Goal: Complete application form

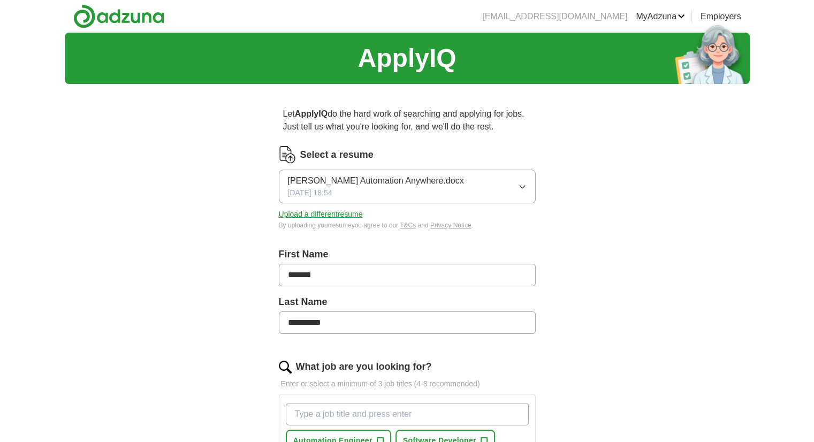
click at [464, 187] on div "[PERSON_NAME] Automation Anywhere.docx [DATE] 18:54" at bounding box center [376, 187] width 176 height 24
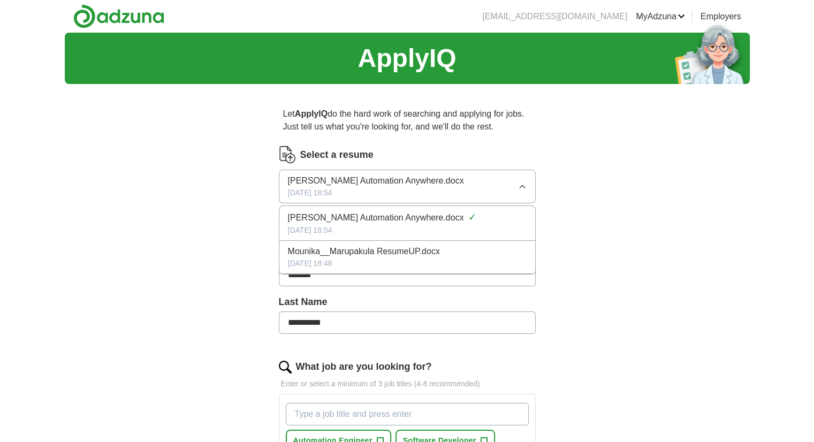
click at [428, 254] on span "Mounika__Marupakula ResumeUP.docx" at bounding box center [364, 251] width 152 height 13
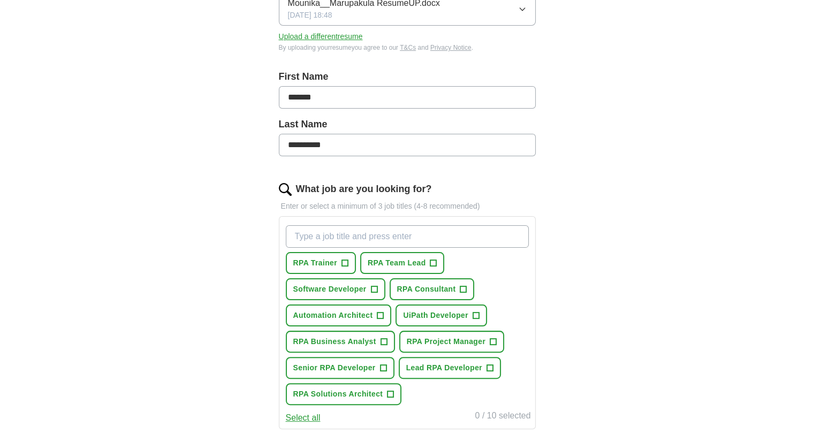
scroll to position [183, 0]
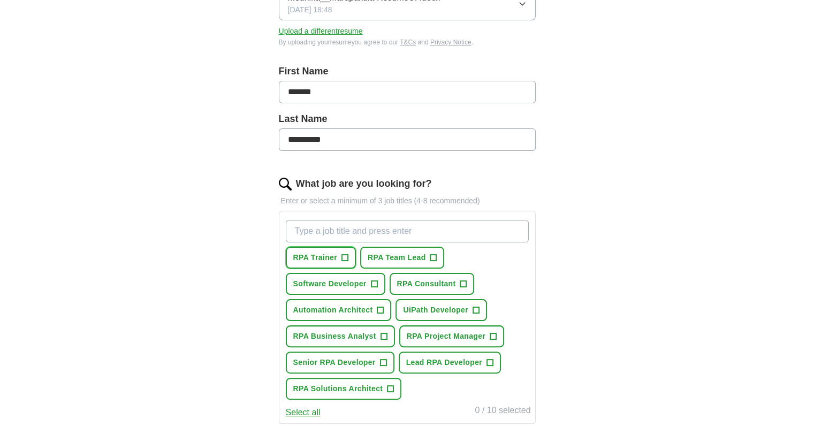
click at [350, 258] on button "RPA Trainer +" at bounding box center [321, 258] width 70 height 22
click at [431, 258] on span "+" at bounding box center [434, 258] width 6 height 9
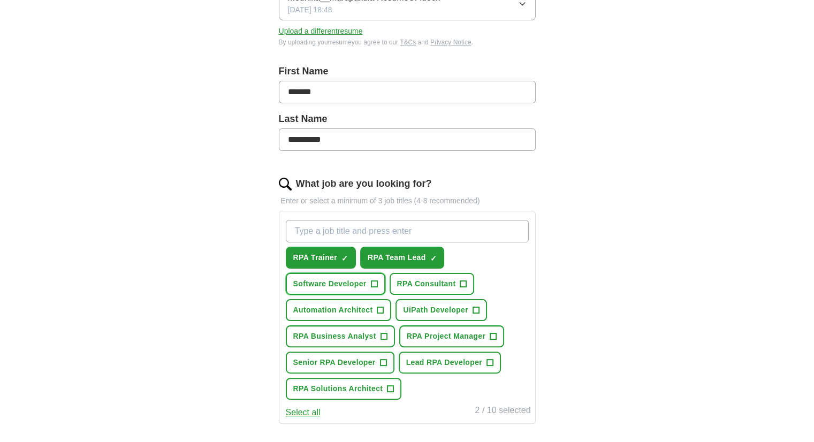
click at [375, 285] on span "+" at bounding box center [374, 284] width 6 height 9
click at [465, 280] on span "+" at bounding box center [464, 284] width 6 height 9
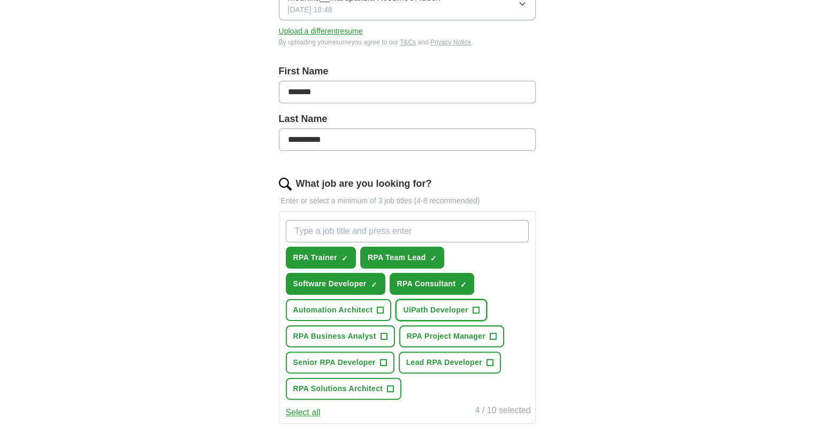
click at [471, 308] on button "UiPath Developer +" at bounding box center [442, 310] width 92 height 22
click at [382, 333] on span "+" at bounding box center [384, 337] width 6 height 9
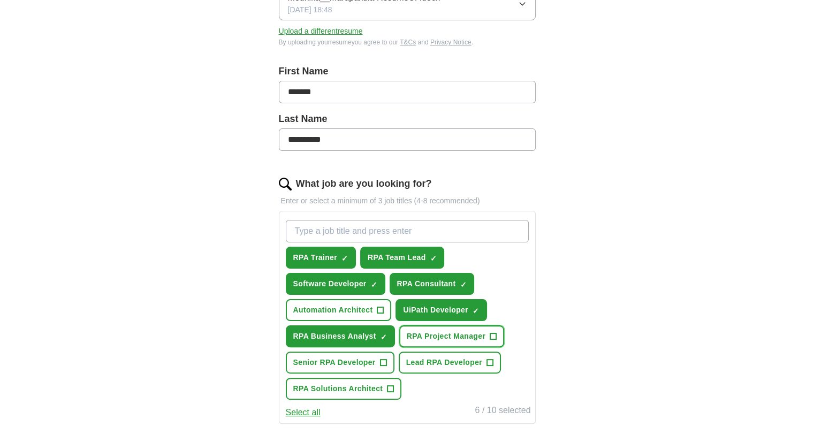
click at [493, 333] on span "+" at bounding box center [494, 337] width 6 height 9
click at [383, 359] on span "+" at bounding box center [383, 363] width 6 height 9
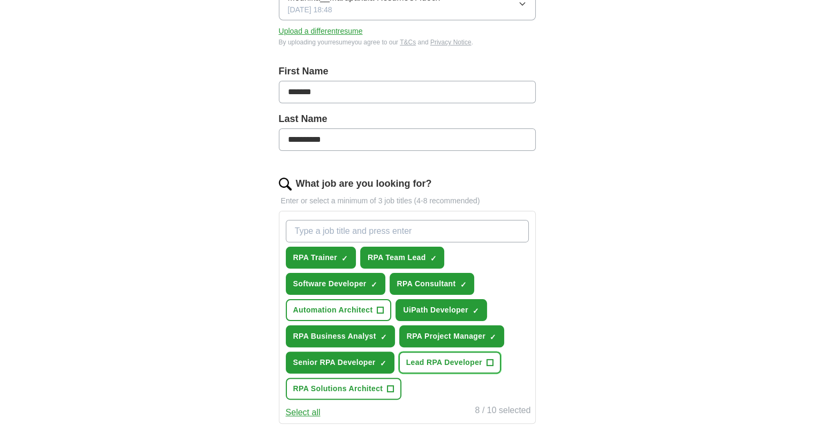
click at [491, 361] on span "+" at bounding box center [490, 363] width 6 height 9
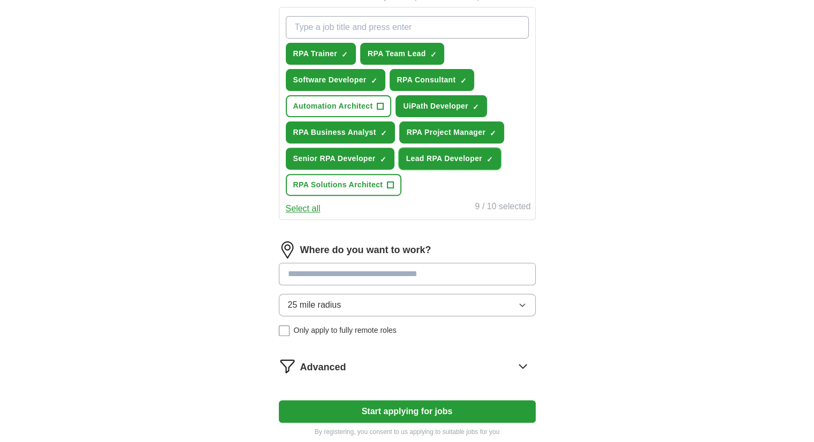
scroll to position [388, 0]
click at [373, 262] on input at bounding box center [407, 273] width 257 height 22
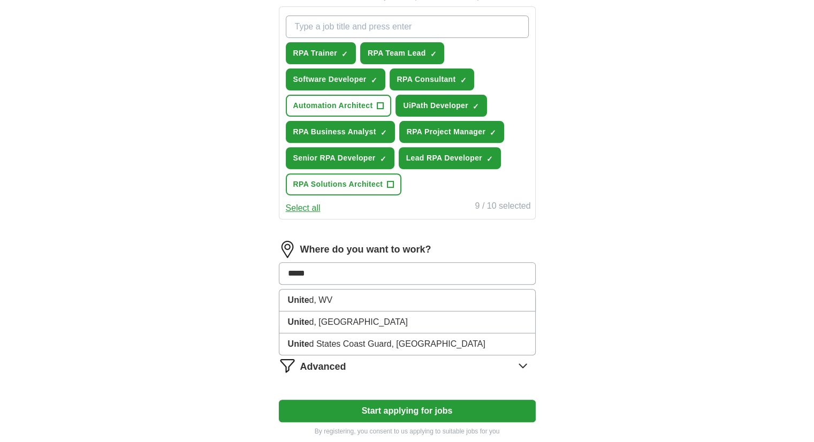
type input "******"
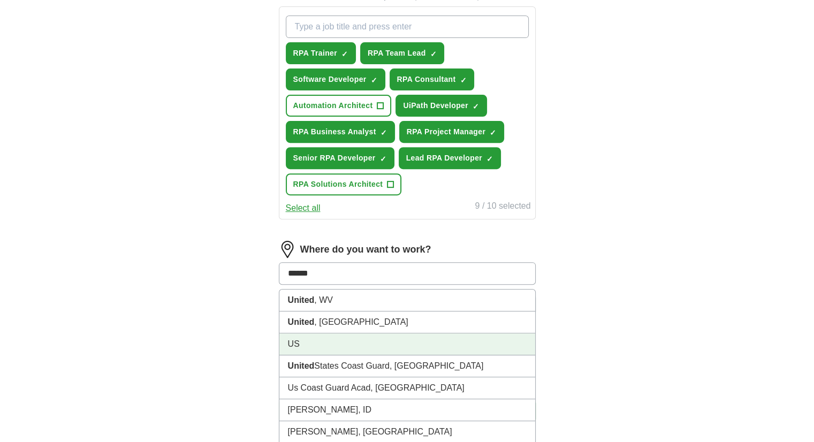
click at [342, 345] on li "US" at bounding box center [408, 345] width 256 height 22
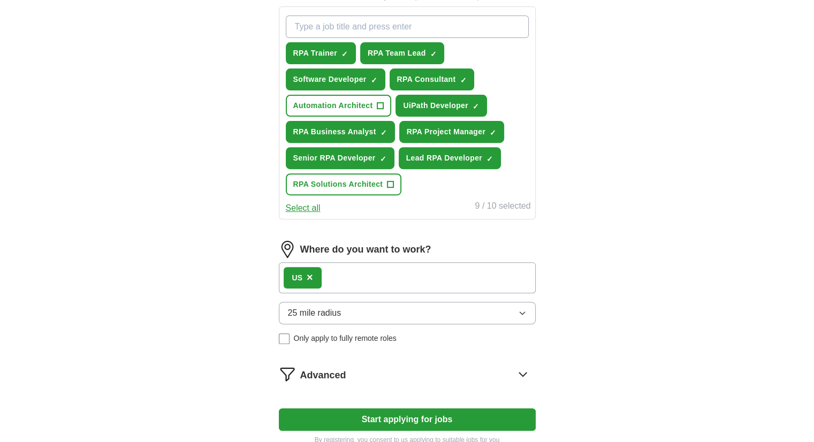
click at [366, 313] on button "25 mile radius" at bounding box center [407, 313] width 257 height 22
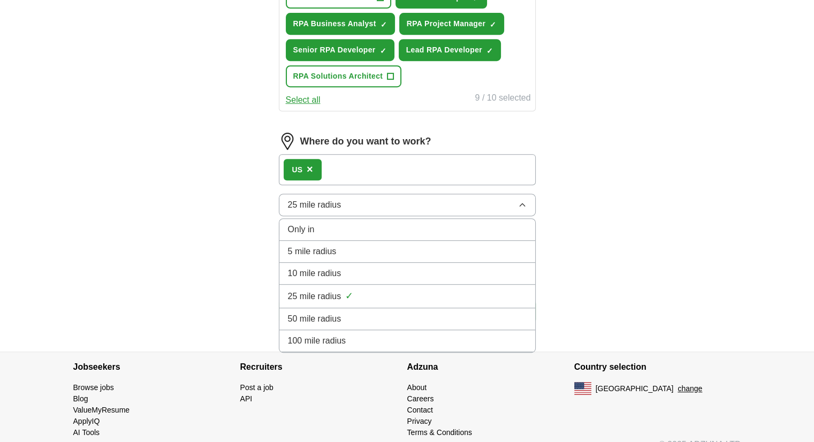
scroll to position [496, 0]
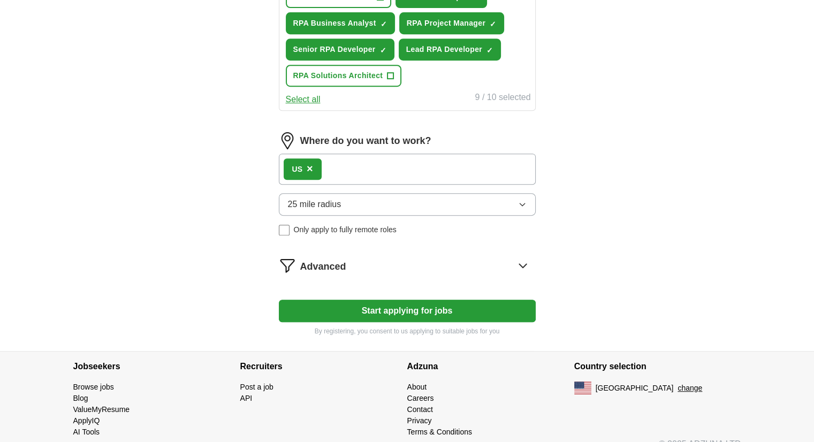
click at [453, 304] on button "Start applying for jobs" at bounding box center [407, 311] width 257 height 22
select select "**"
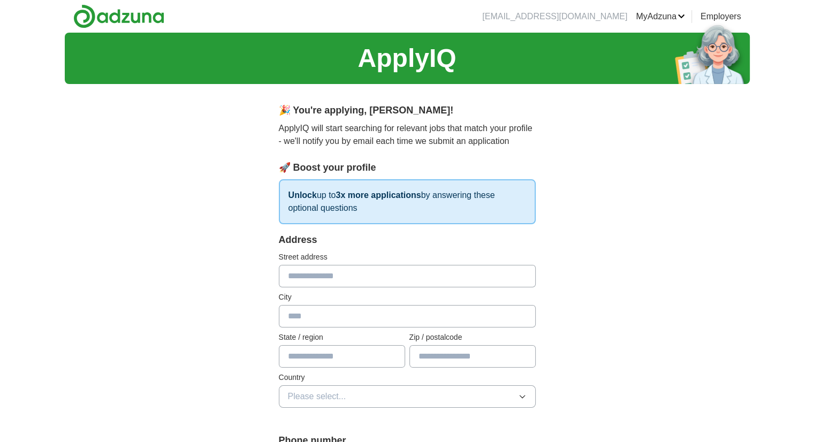
scroll to position [0, 0]
click at [391, 281] on input "text" at bounding box center [407, 276] width 257 height 22
type input "**********"
type input "******"
type input "*****"
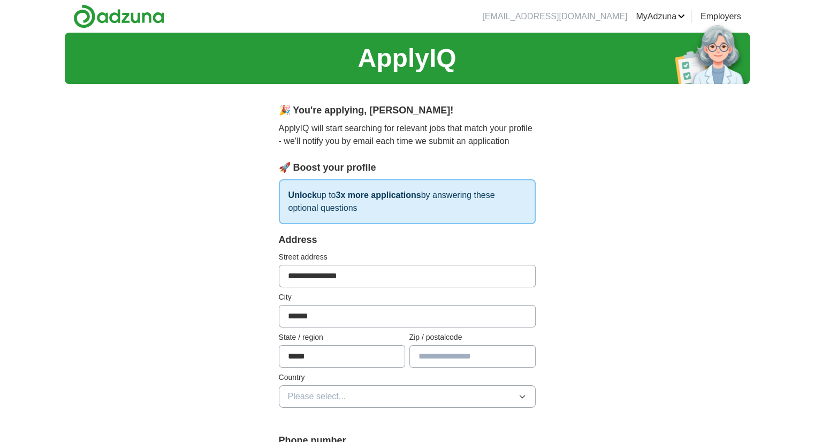
type input "*****"
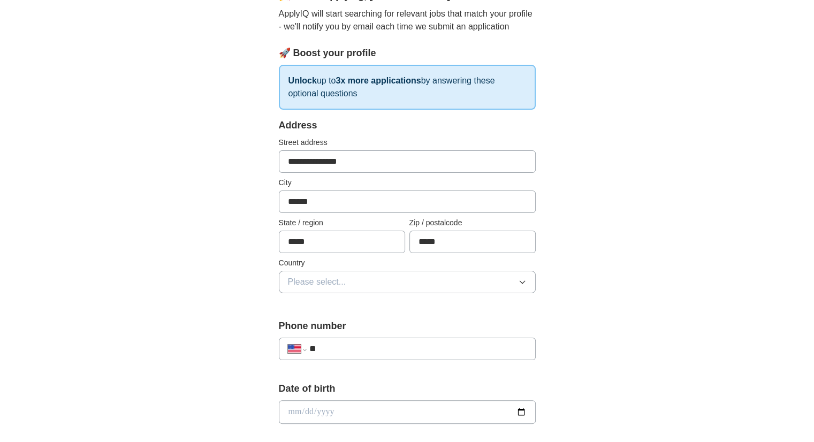
scroll to position [120, 0]
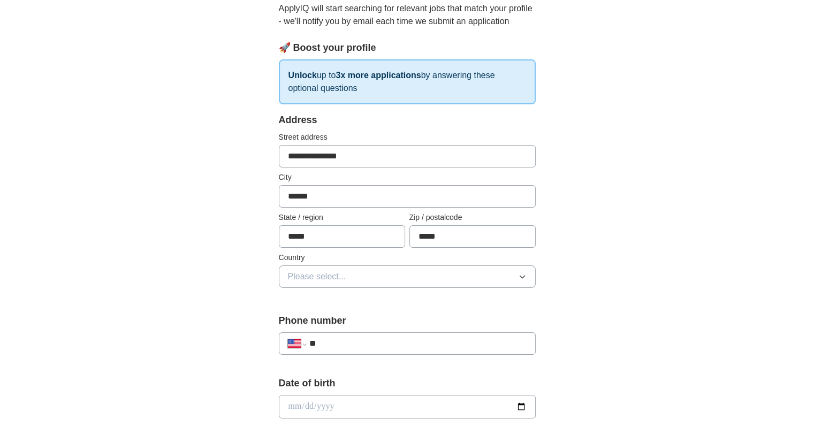
click at [416, 271] on button "Please select..." at bounding box center [407, 277] width 257 height 22
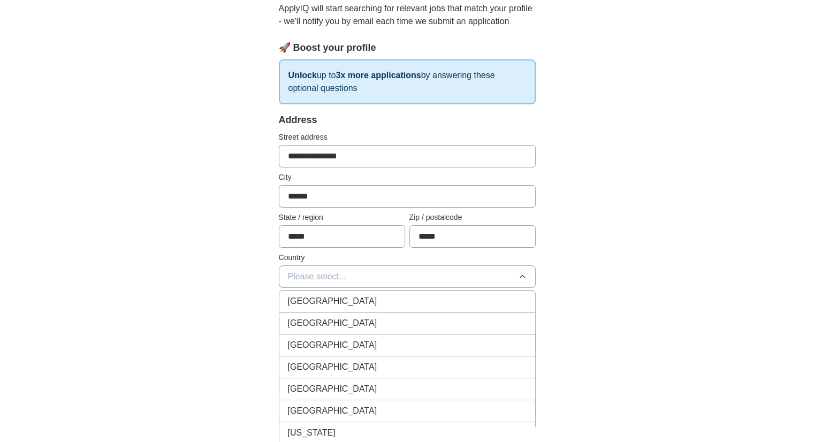
click at [384, 322] on div "[GEOGRAPHIC_DATA]" at bounding box center [407, 323] width 239 height 13
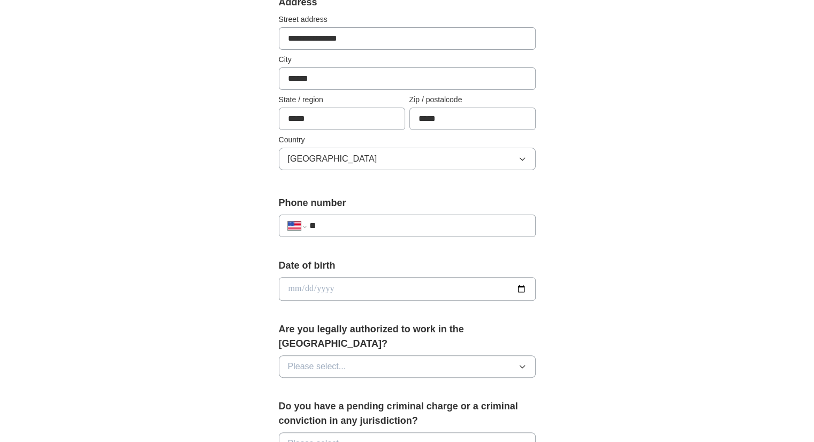
scroll to position [240, 0]
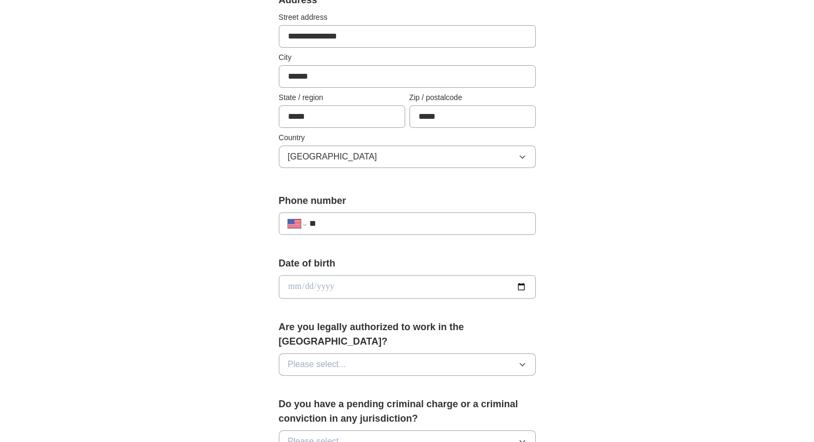
click at [369, 217] on input "**" at bounding box center [417, 223] width 217 height 13
type input "**********"
click at [526, 283] on input "date" at bounding box center [407, 287] width 257 height 24
type input "**********"
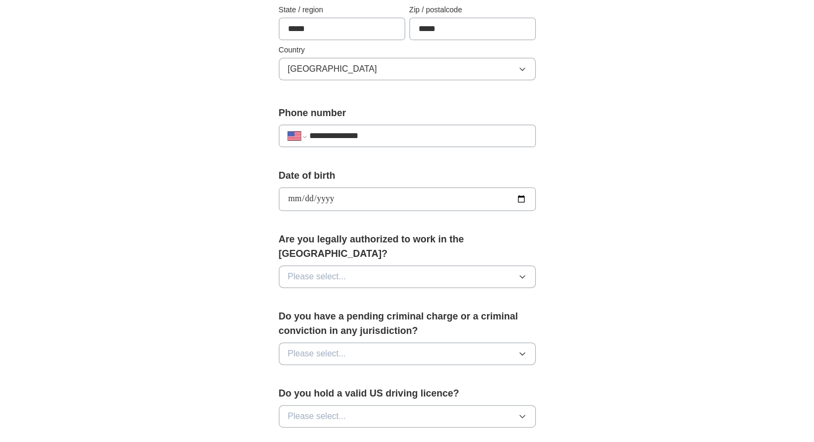
scroll to position [328, 0]
click at [400, 266] on button "Please select..." at bounding box center [407, 277] width 257 height 22
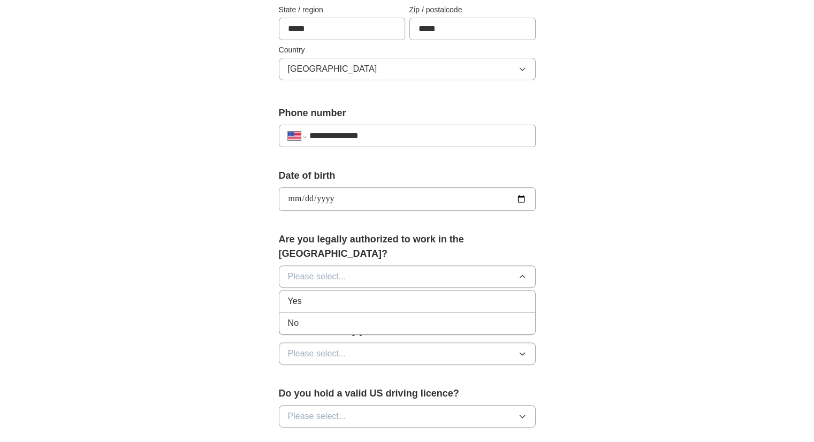
click at [349, 295] on div "Yes" at bounding box center [407, 301] width 239 height 13
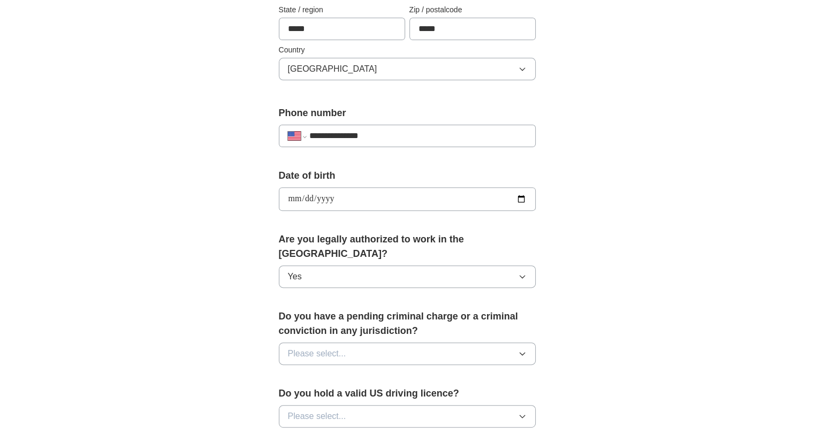
click at [344, 348] on span "Please select..." at bounding box center [317, 354] width 58 height 13
click at [304, 394] on div "No" at bounding box center [407, 400] width 239 height 13
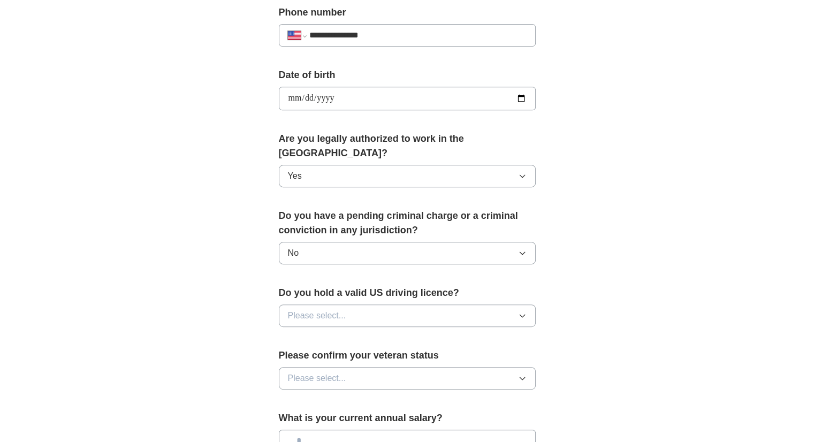
scroll to position [439, 0]
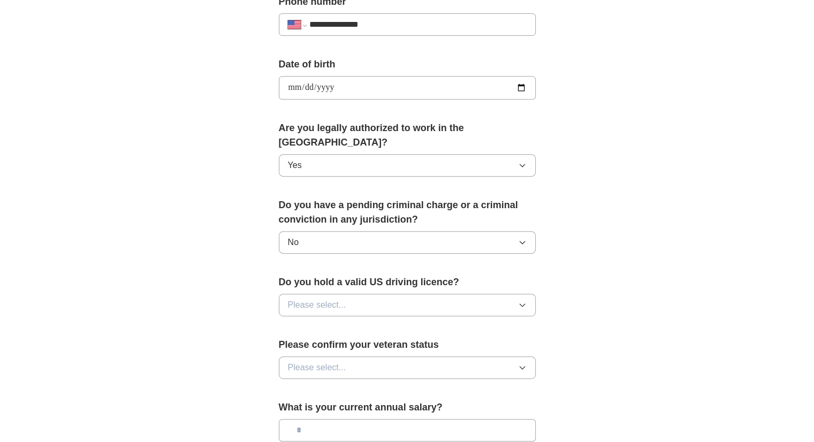
click at [341, 294] on button "Please select..." at bounding box center [407, 305] width 257 height 22
click at [317, 323] on div "Yes" at bounding box center [407, 329] width 239 height 13
click at [328, 361] on span "Please select..." at bounding box center [317, 367] width 58 height 13
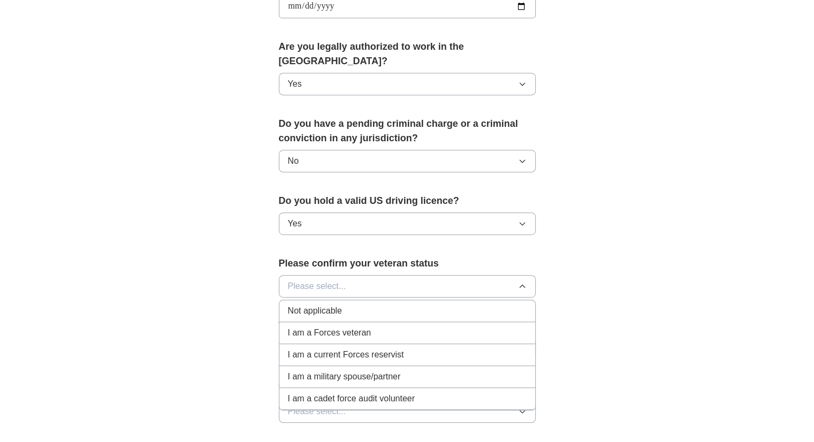
scroll to position [520, 0]
click at [354, 305] on div "Not applicable" at bounding box center [407, 311] width 239 height 13
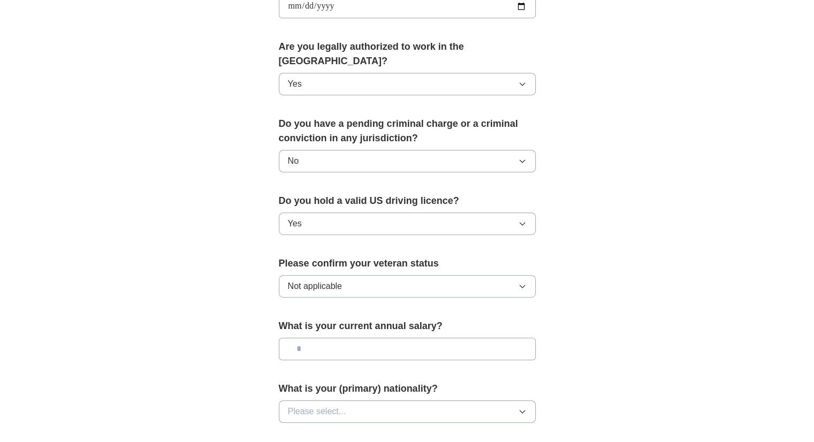
click at [341, 338] on input "text" at bounding box center [407, 349] width 257 height 22
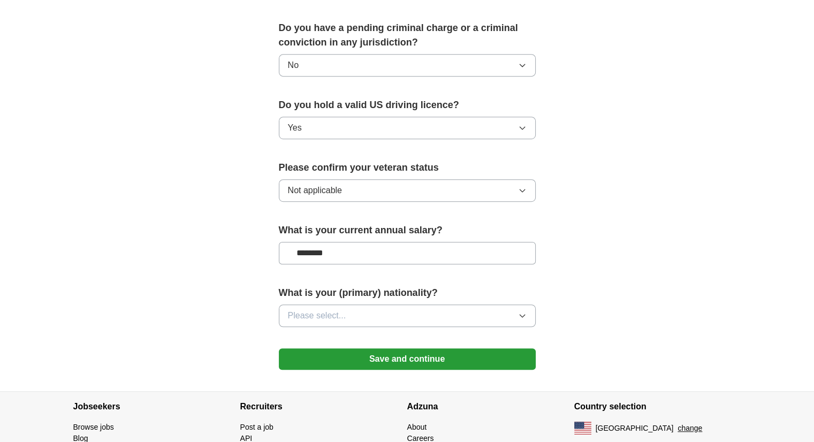
scroll to position [621, 0]
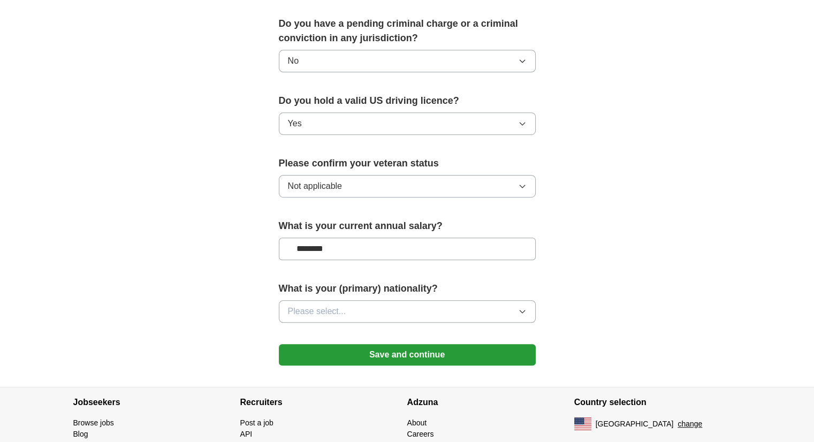
type input "********"
click at [520, 307] on icon "button" at bounding box center [522, 311] width 9 height 9
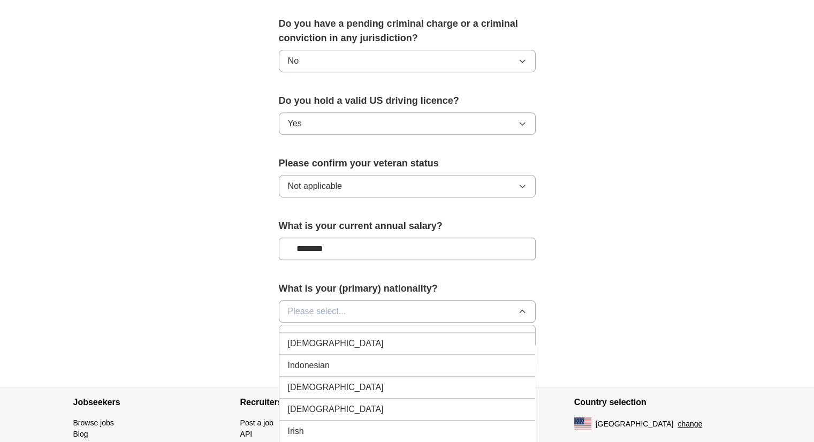
scroll to position [1747, 0]
click at [375, 339] on div "[DEMOGRAPHIC_DATA]" at bounding box center [407, 345] width 239 height 13
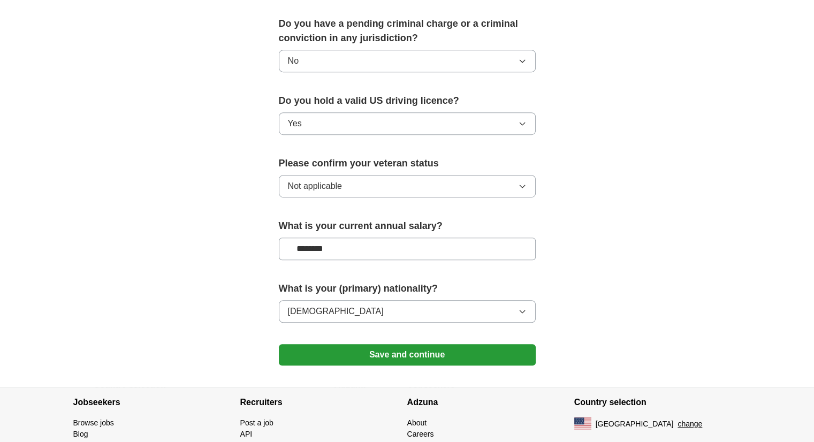
click at [394, 344] on button "Save and continue" at bounding box center [407, 354] width 257 height 21
